Goal: Information Seeking & Learning: Learn about a topic

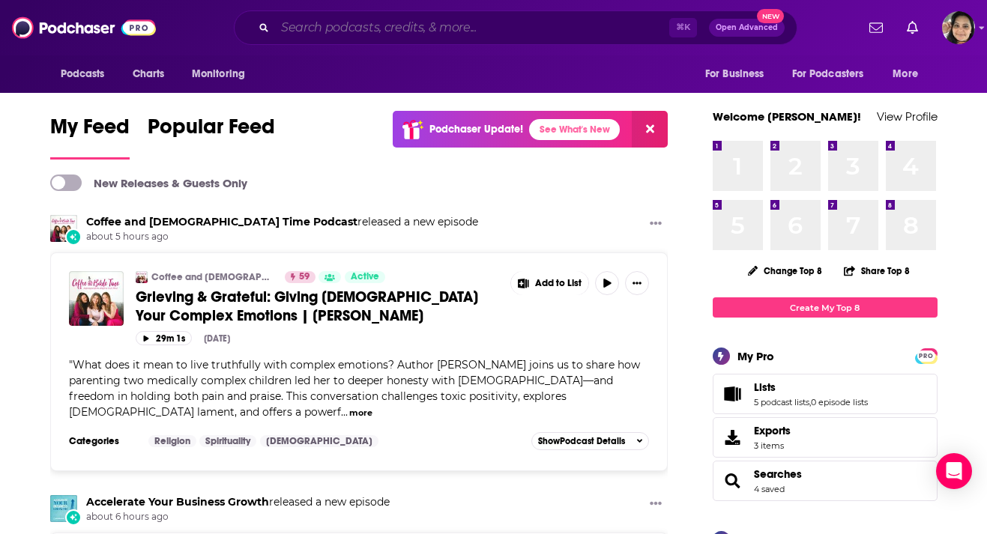
click at [440, 19] on input "Search podcasts, credits, & more..." at bounding box center [472, 28] width 394 height 24
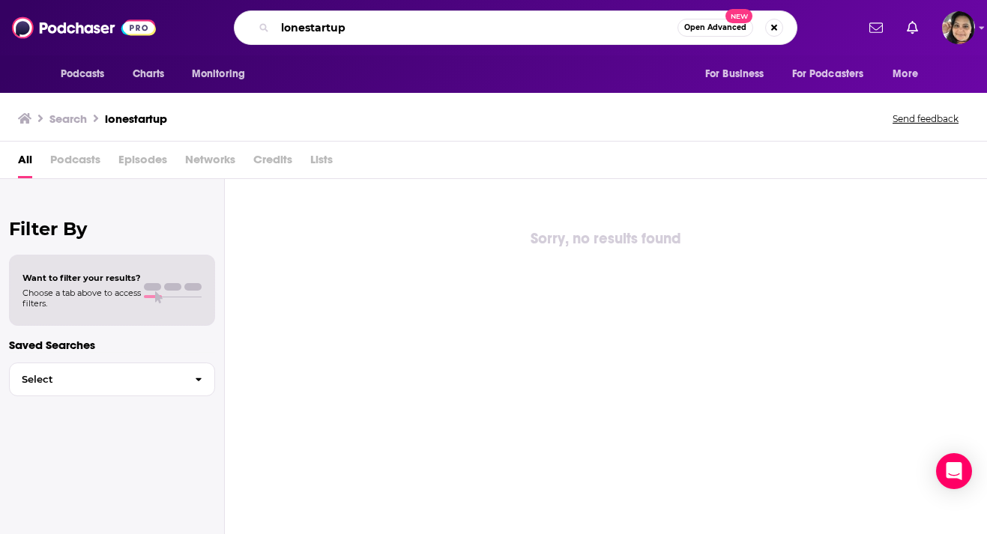
click at [307, 31] on input "lonestartup" at bounding box center [476, 28] width 403 height 24
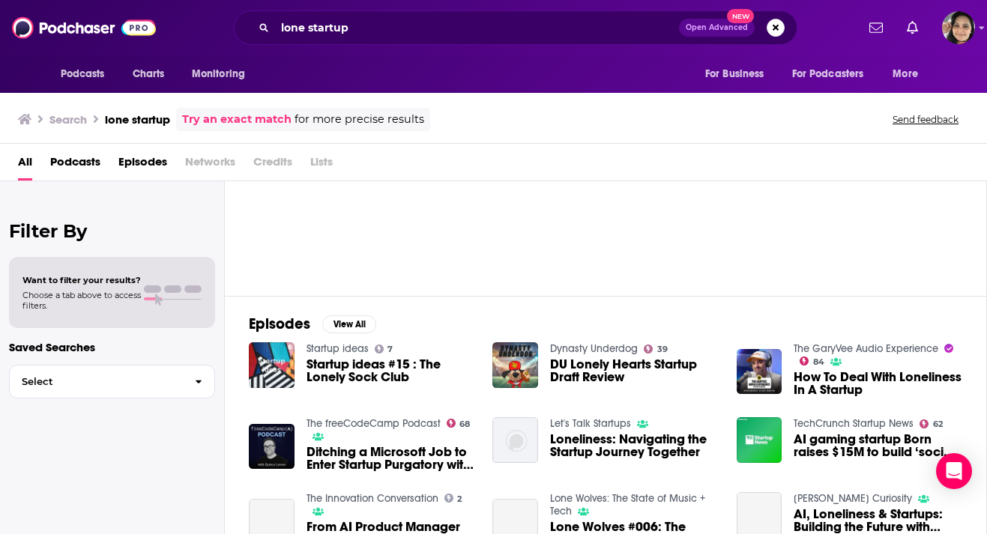
scroll to position [300, 0]
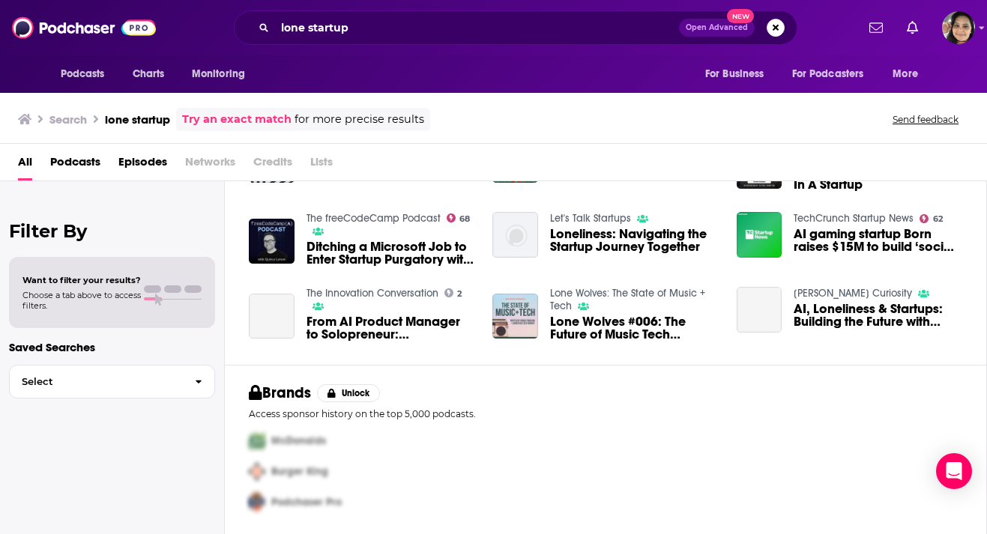
click at [71, 162] on span "Podcasts" at bounding box center [75, 165] width 50 height 31
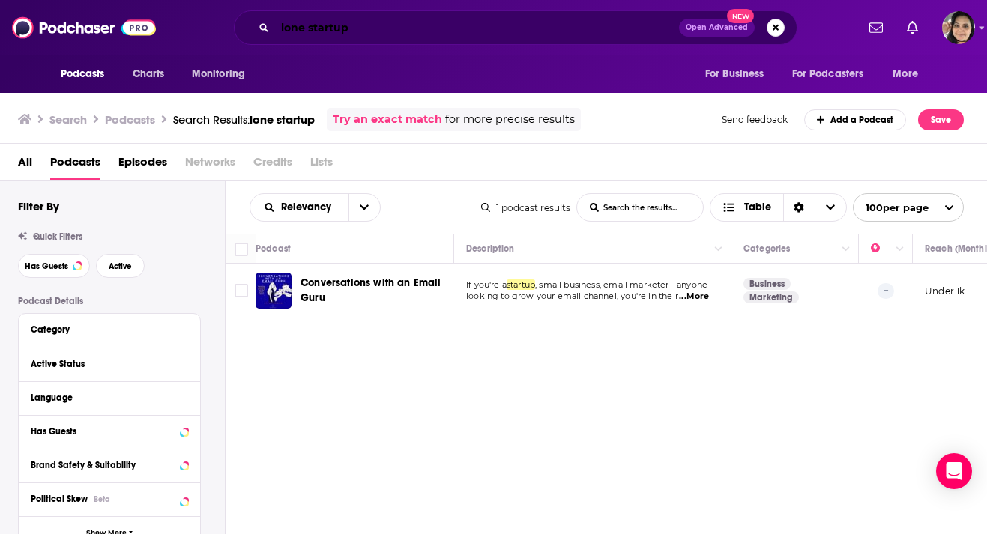
click at [309, 31] on input "lone startup" at bounding box center [477, 28] width 404 height 24
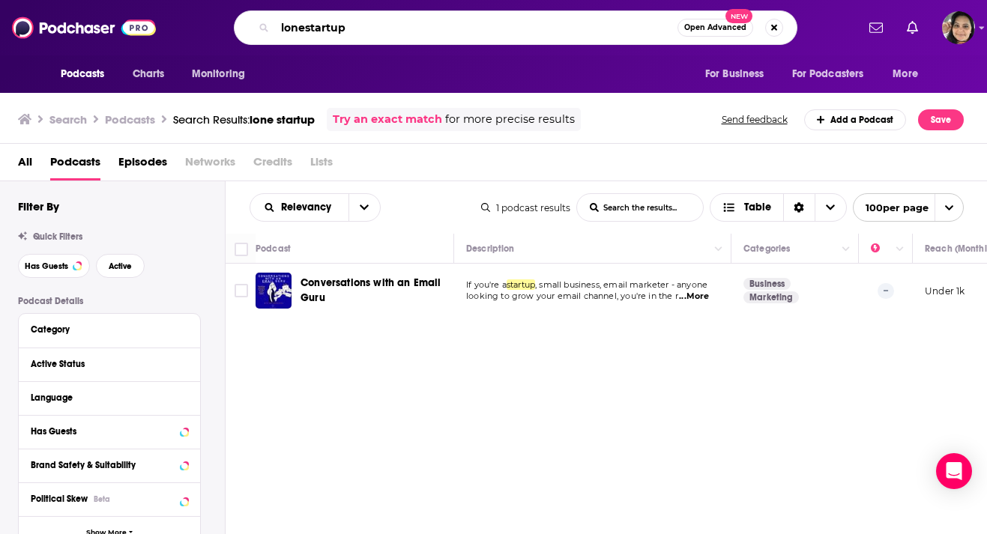
type input "lonestartup"
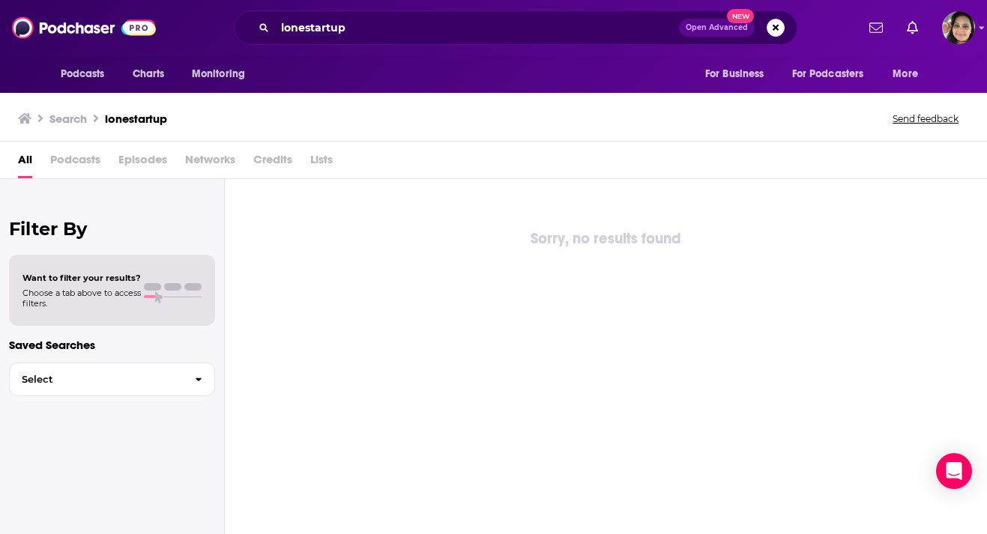
click at [80, 170] on span "Podcasts" at bounding box center [75, 163] width 50 height 31
click at [72, 161] on span "Podcasts" at bounding box center [75, 163] width 50 height 31
